Goal: Transaction & Acquisition: Purchase product/service

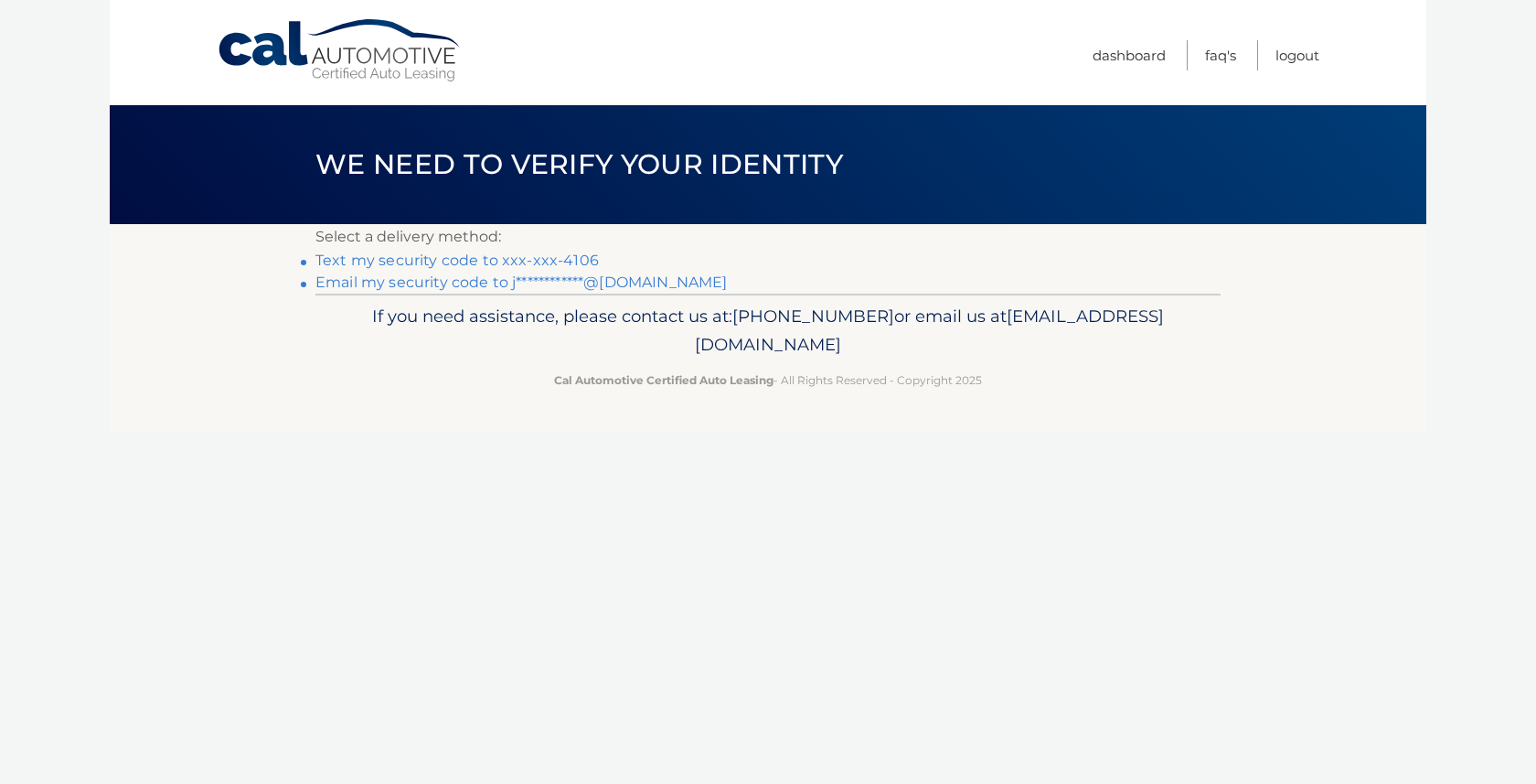
click at [532, 260] on link "Text my security code to xxx-xxx-4106" at bounding box center [457, 260] width 283 height 17
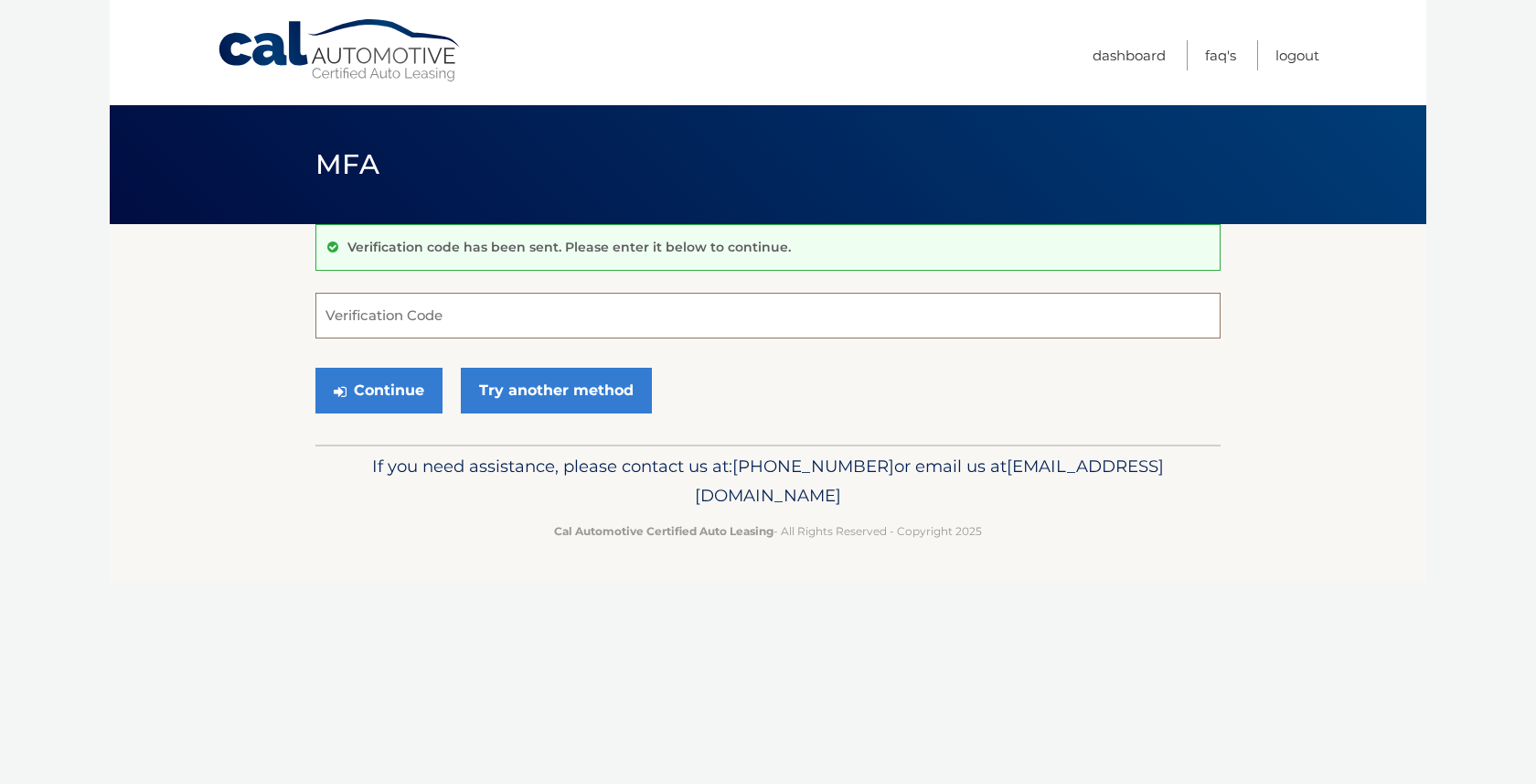
click at [444, 319] on input "Verification Code" at bounding box center [768, 315] width 905 height 45
type input "621547"
click at [372, 385] on button "Continue" at bounding box center [379, 390] width 128 height 45
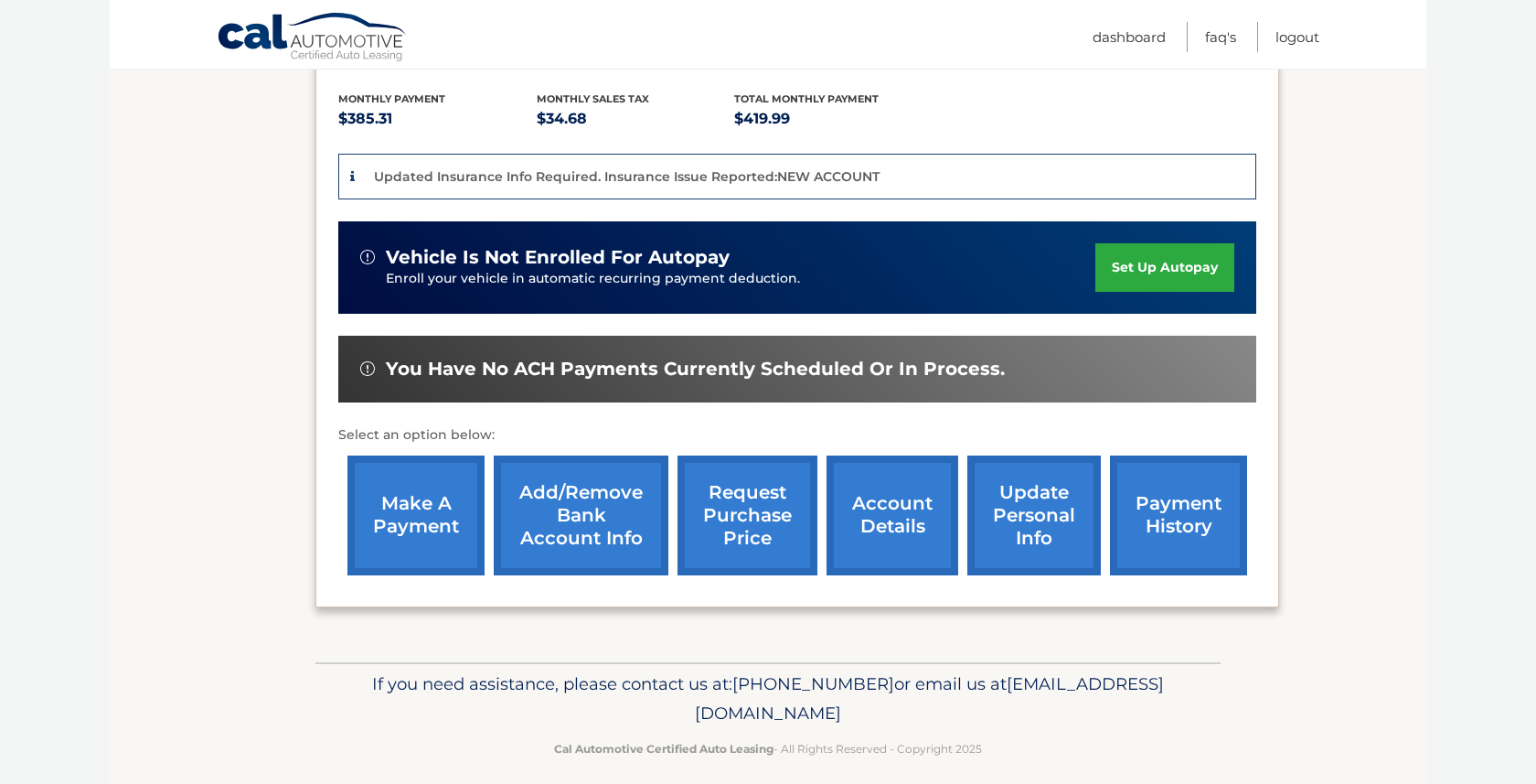
scroll to position [378, 0]
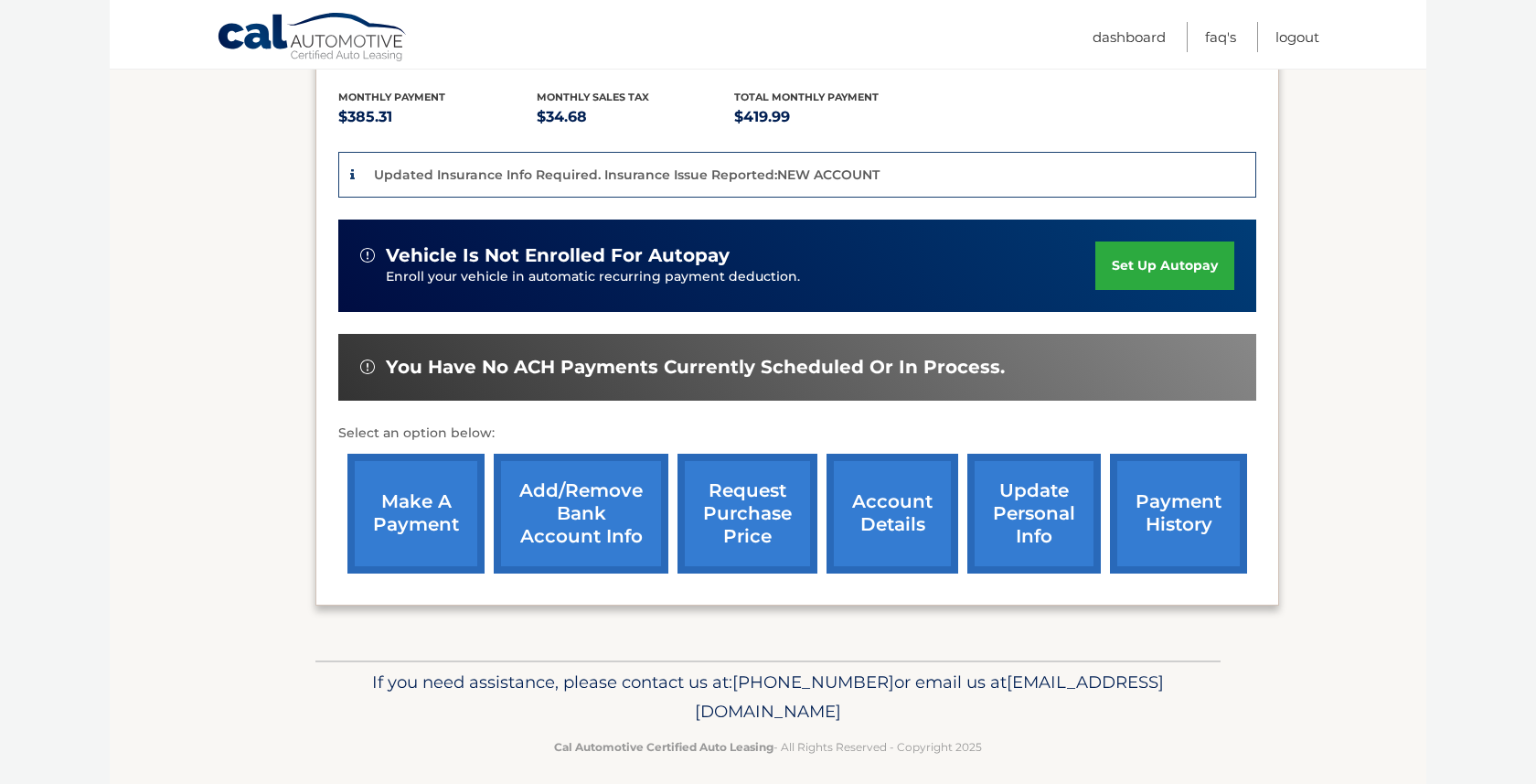
click at [406, 510] on link "make a payment" at bounding box center [416, 513] width 137 height 120
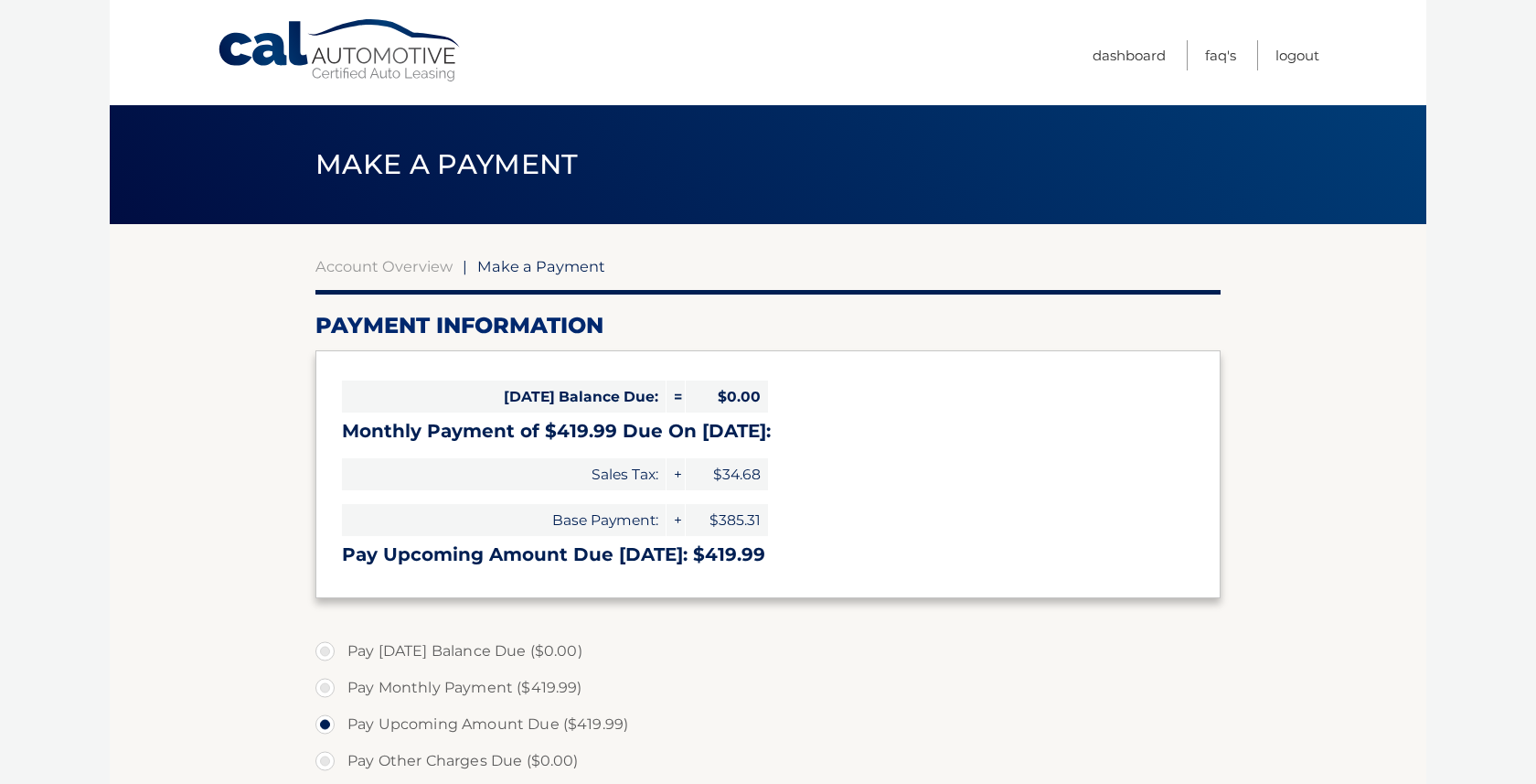
select select "MGYxMWEwZTYtNDMwYi00MTljLWJjYmQtYTk3OWY3MDUzY2M1"
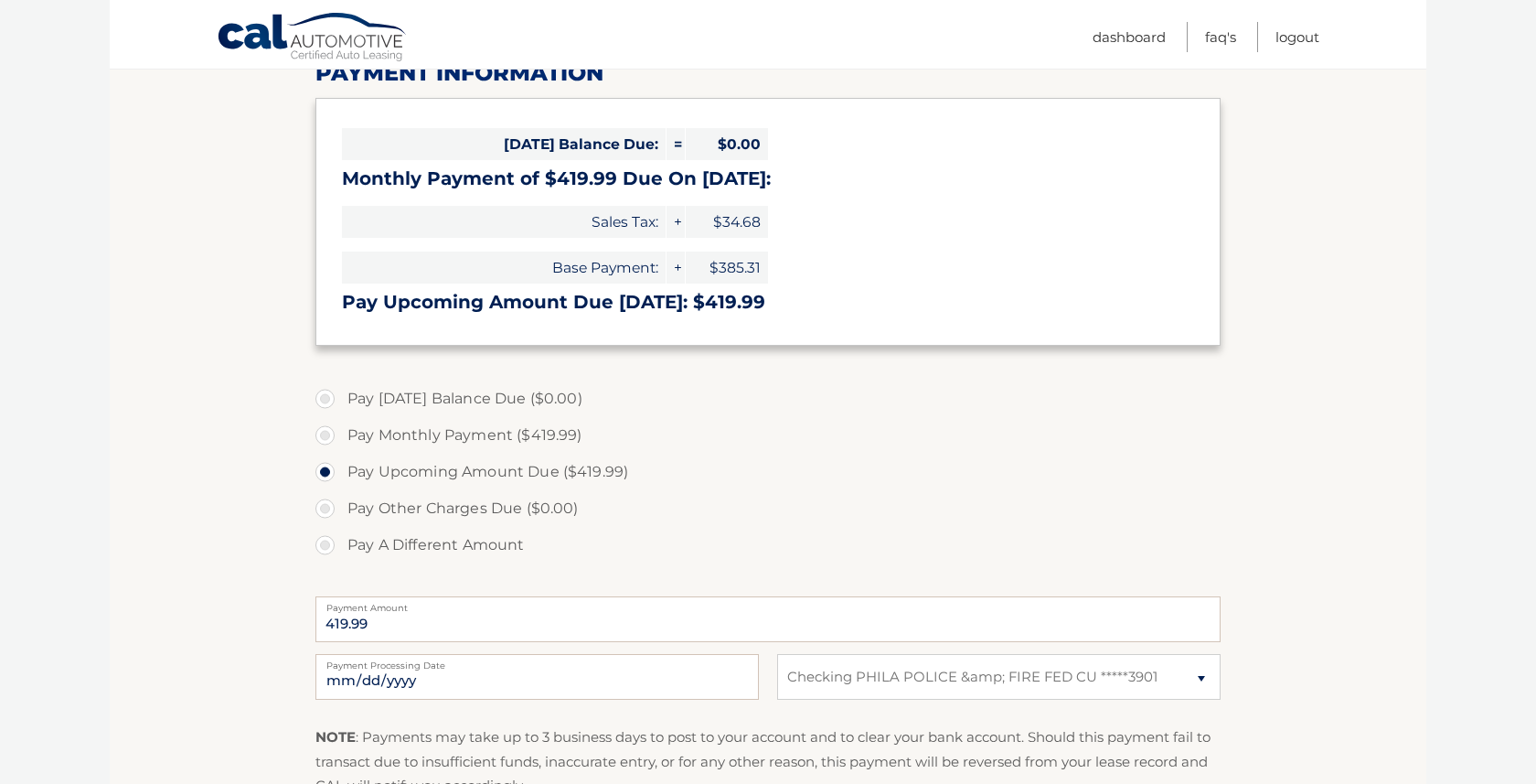
scroll to position [289, 0]
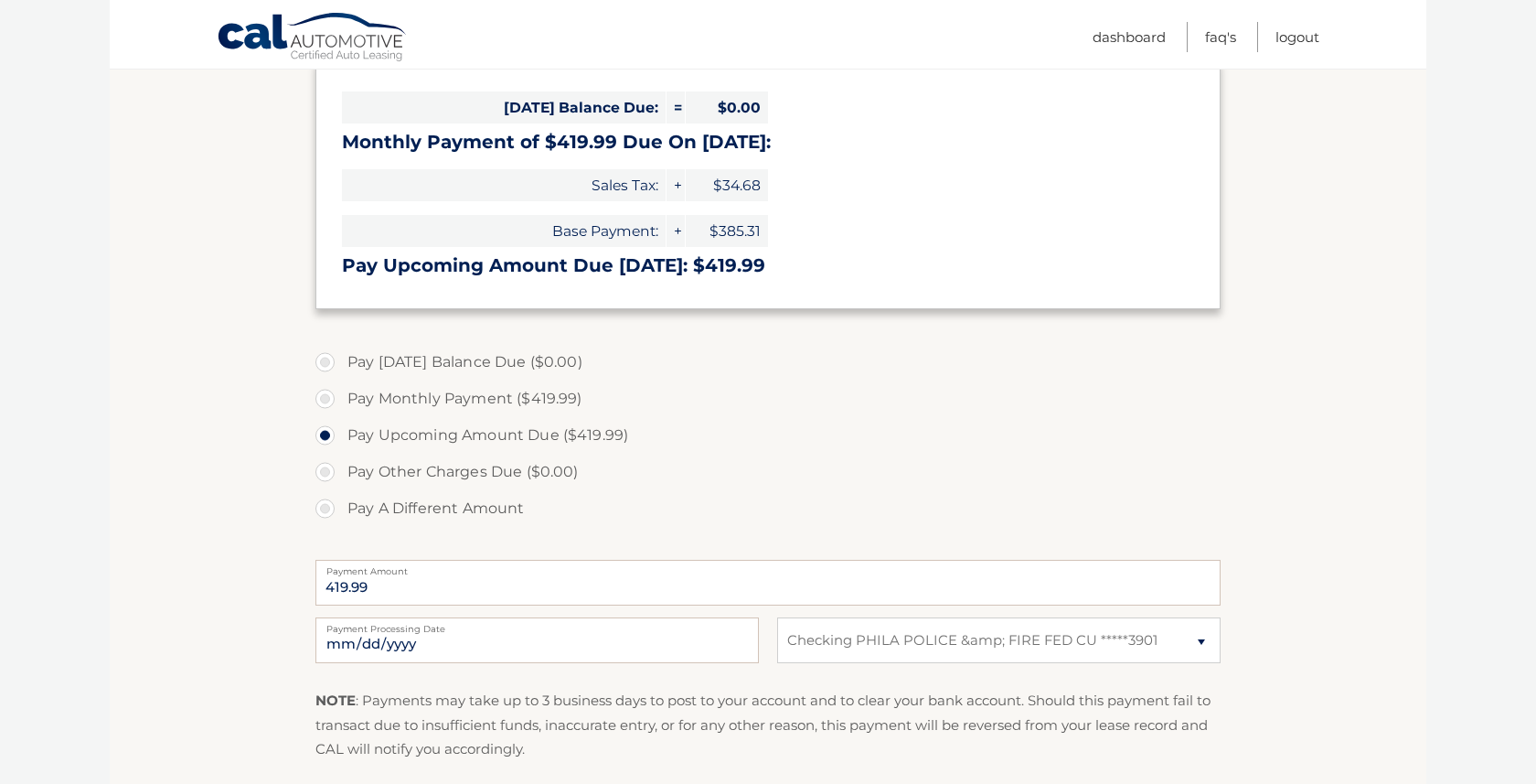
click at [324, 509] on label "Pay A Different Amount" at bounding box center [768, 508] width 905 height 37
click at [324, 509] on input "Pay A Different Amount" at bounding box center [332, 504] width 18 height 29
radio input "true"
type input "420.00"
click at [925, 476] on label "Pay Other Charges Due ($0.00)" at bounding box center [768, 471] width 905 height 37
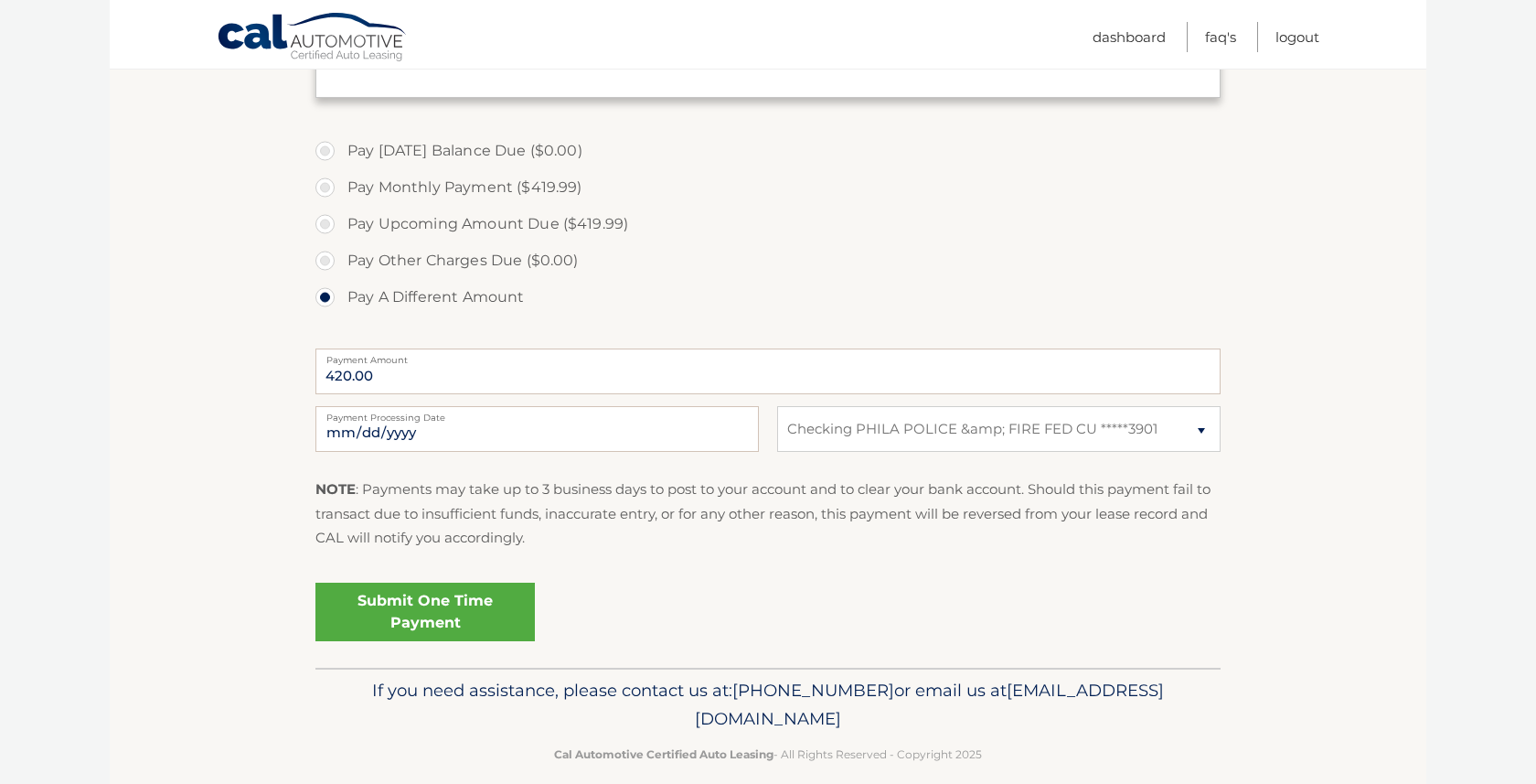
scroll to position [523, 0]
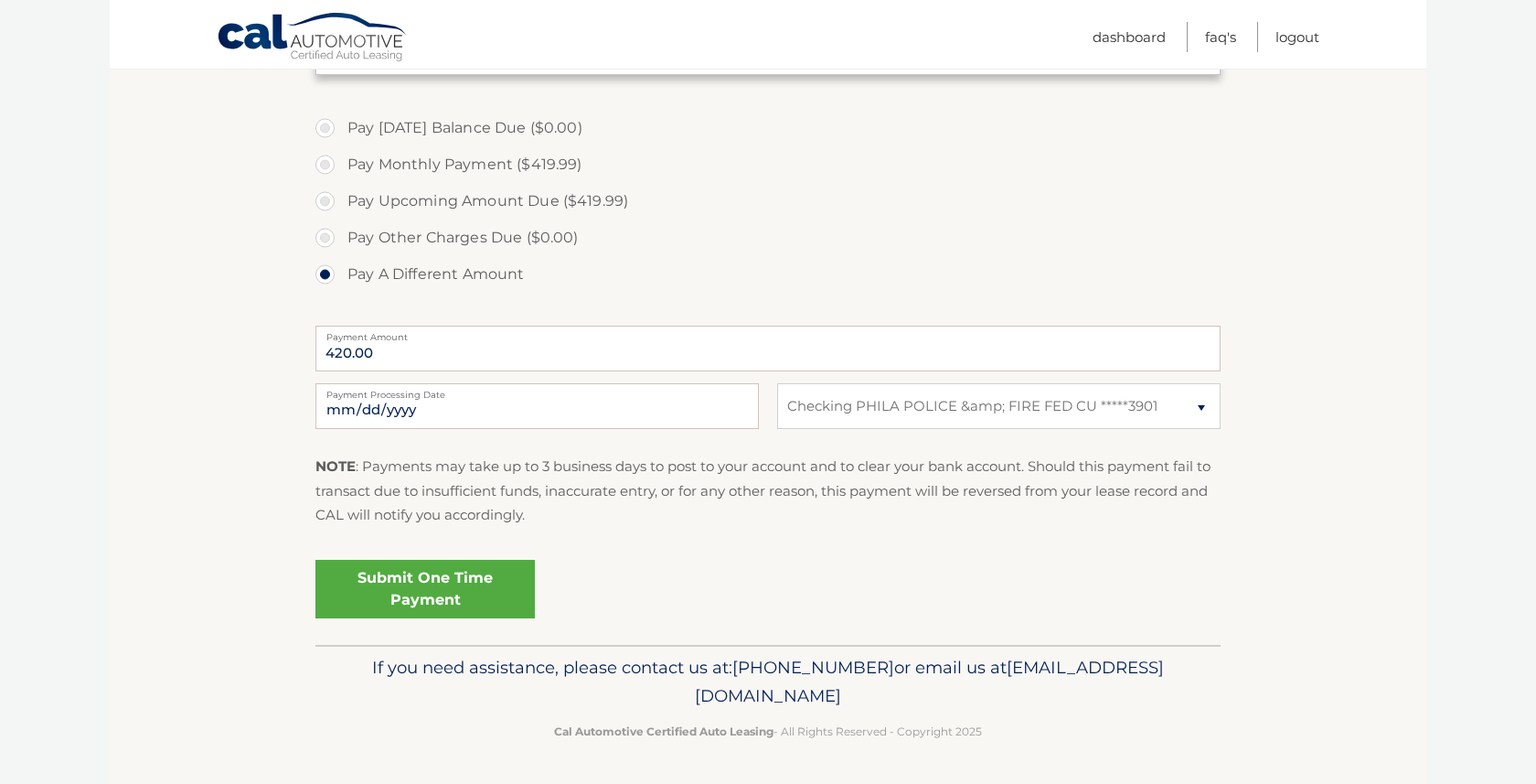
click at [423, 588] on link "Submit One Time Payment" at bounding box center [425, 588] width 219 height 59
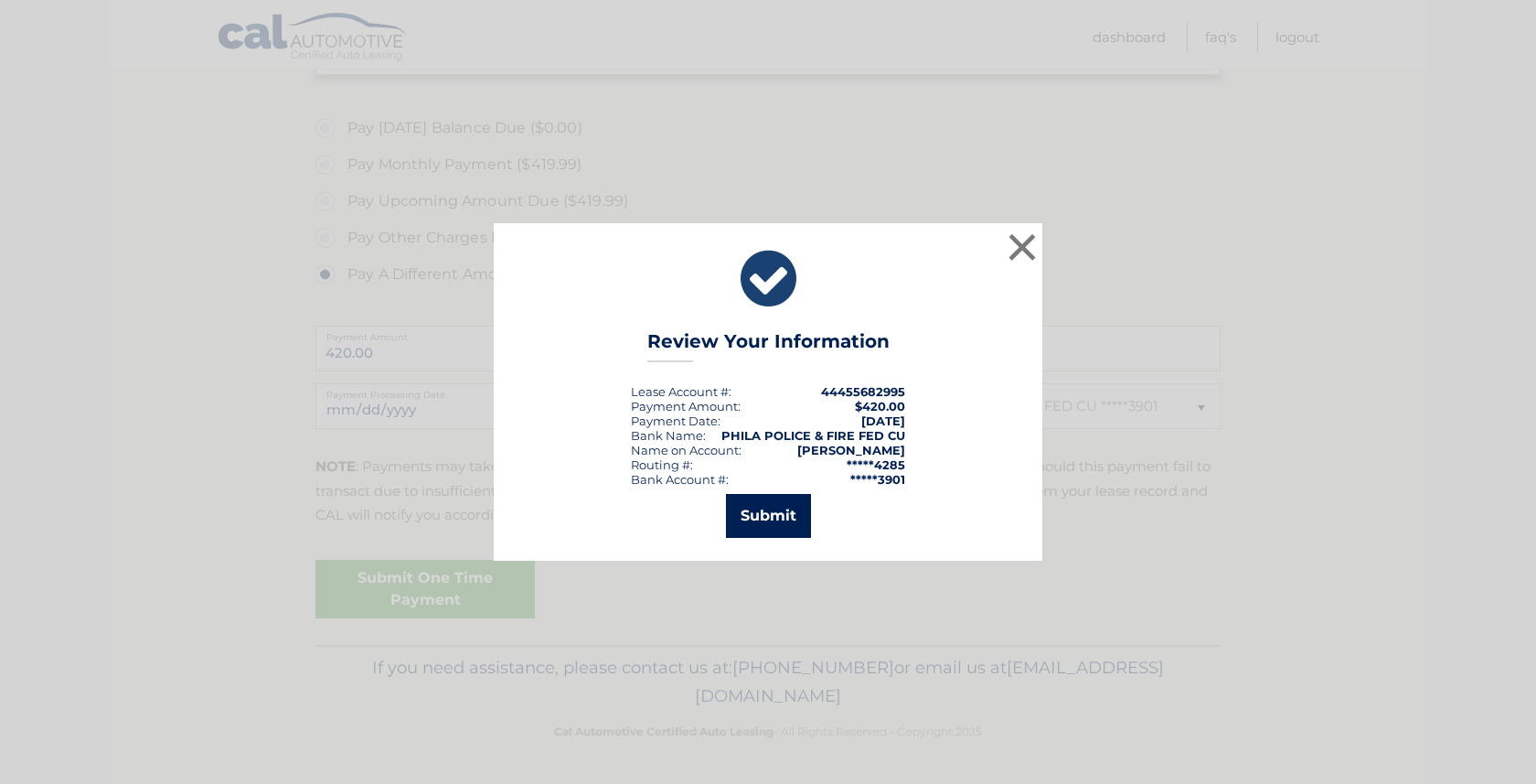
click at [778, 519] on button "Submit" at bounding box center [769, 516] width 85 height 43
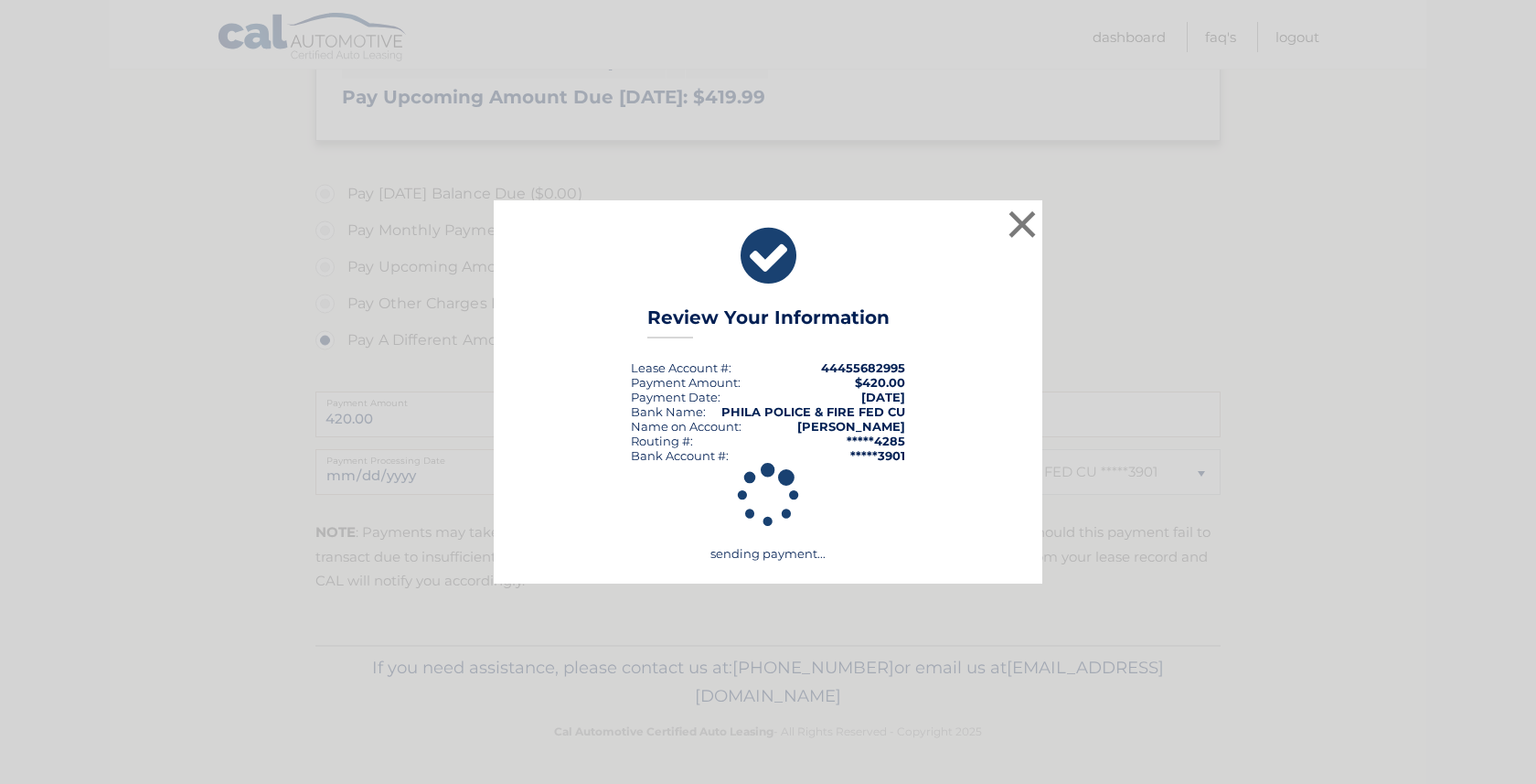
scroll to position [457, 0]
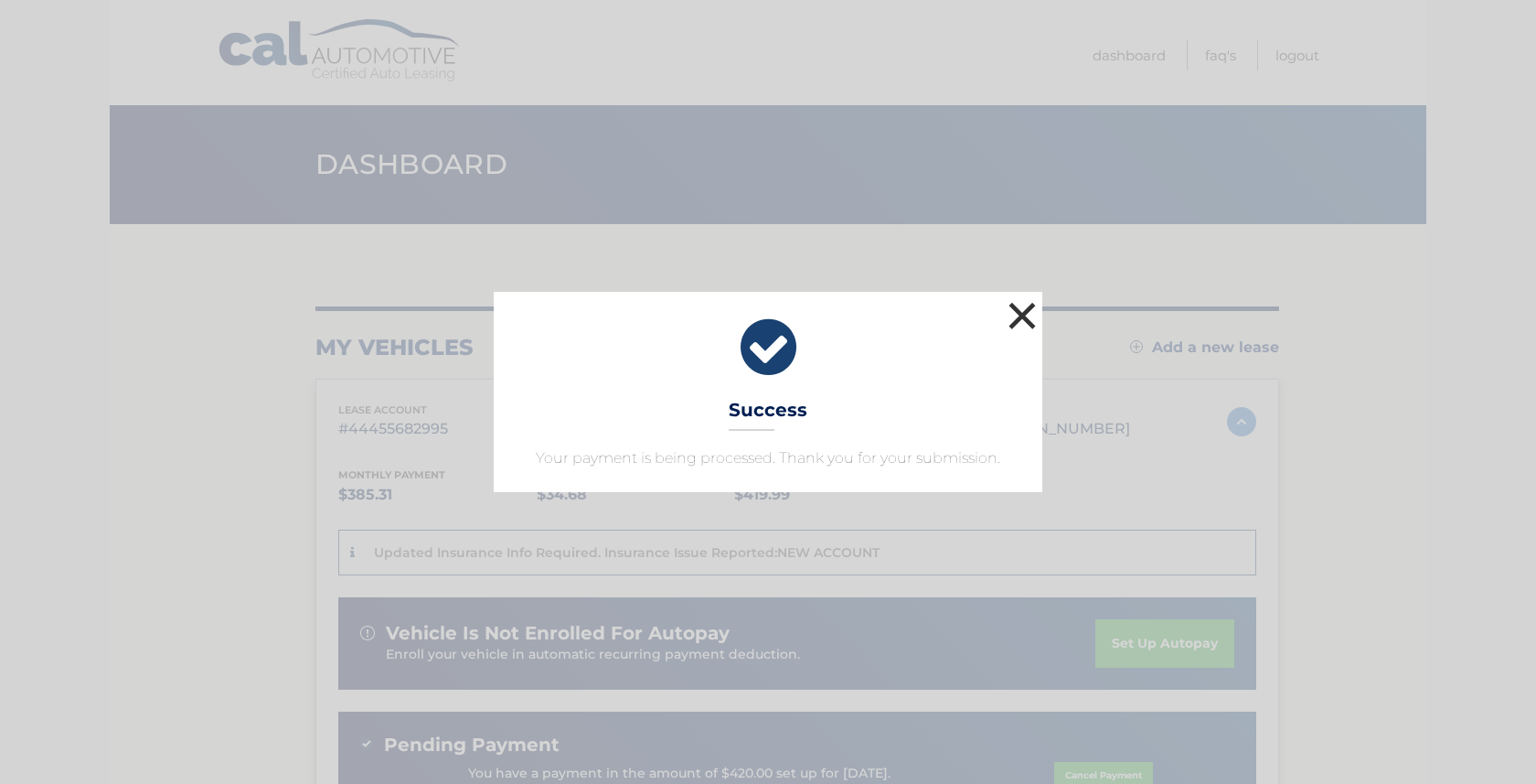
click at [1017, 314] on button "×" at bounding box center [1022, 315] width 37 height 37
